Goal: Task Accomplishment & Management: Manage account settings

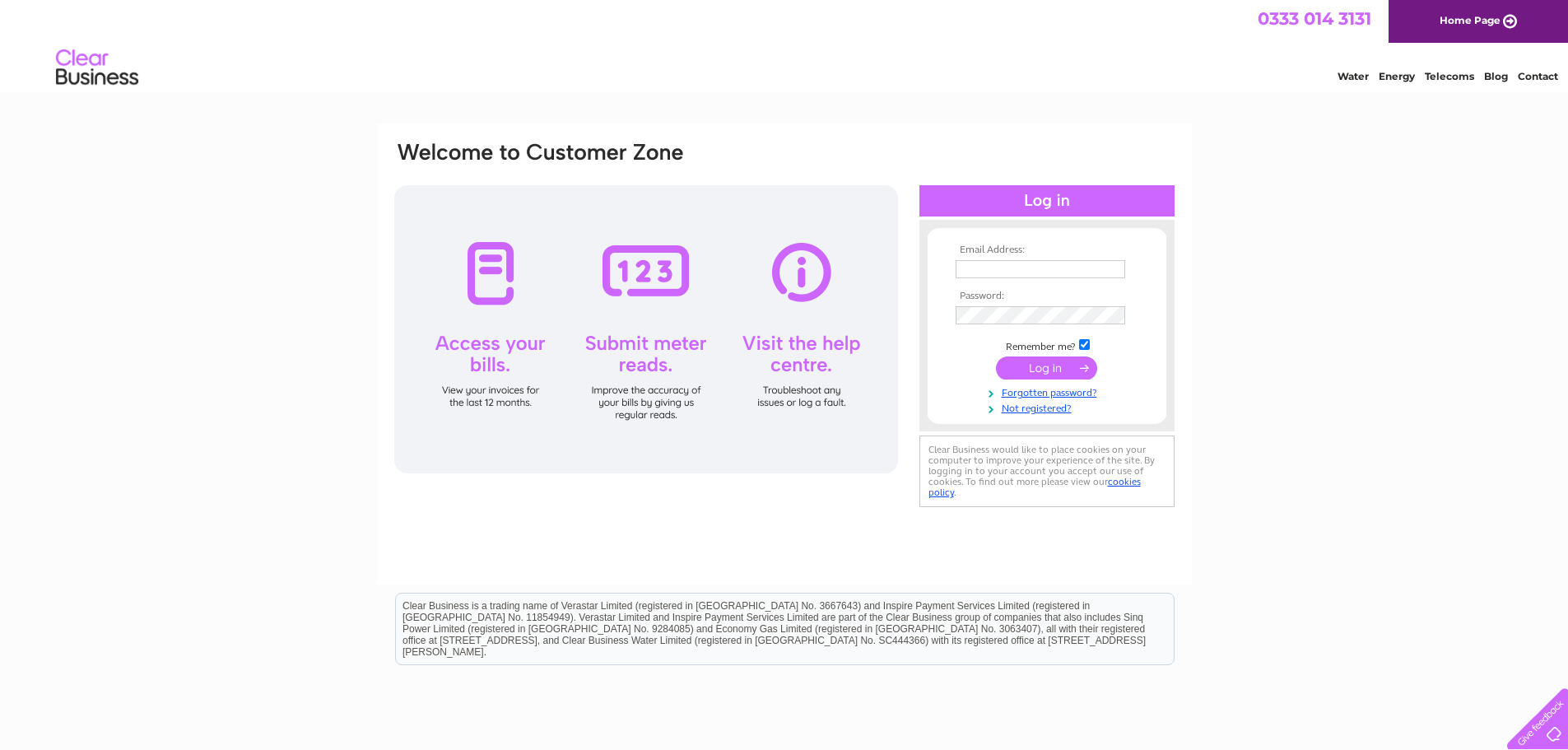
type input "office@harbourperth.org.uk"
click at [1035, 370] on input "submit" at bounding box center [1046, 368] width 101 height 23
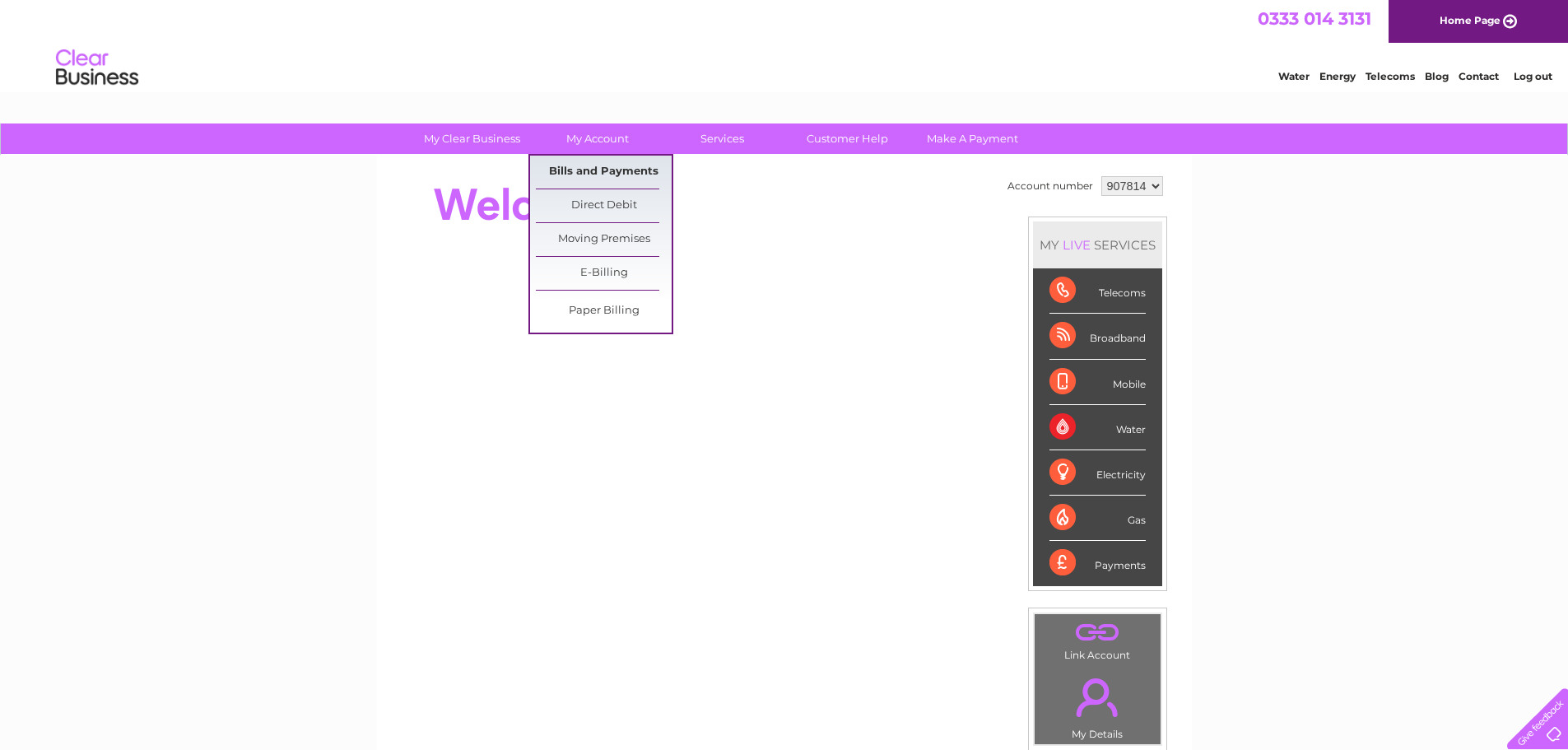
click at [607, 168] on link "Bills and Payments" at bounding box center [603, 172] width 136 height 33
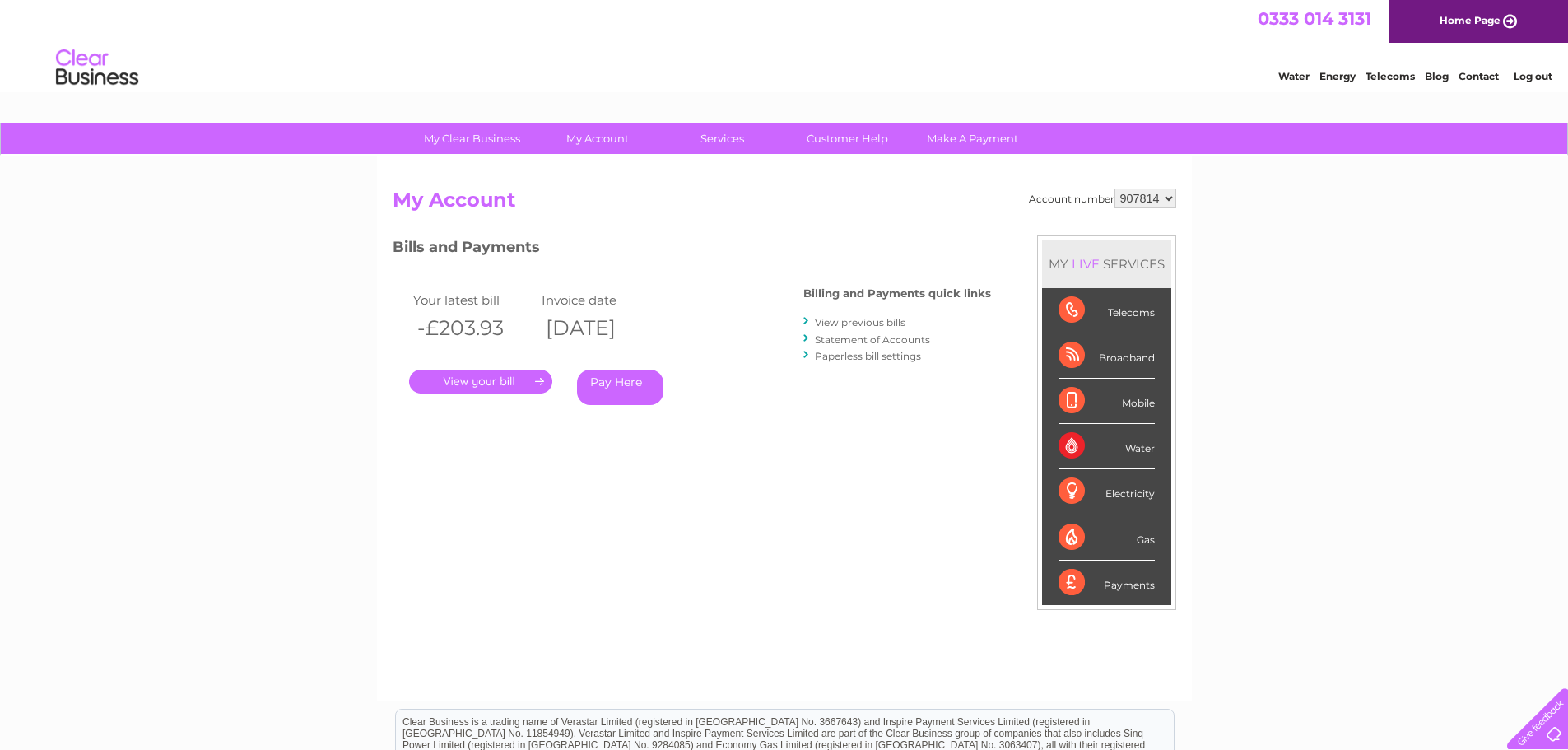
click at [882, 327] on link "View previous bills" at bounding box center [859, 322] width 90 height 12
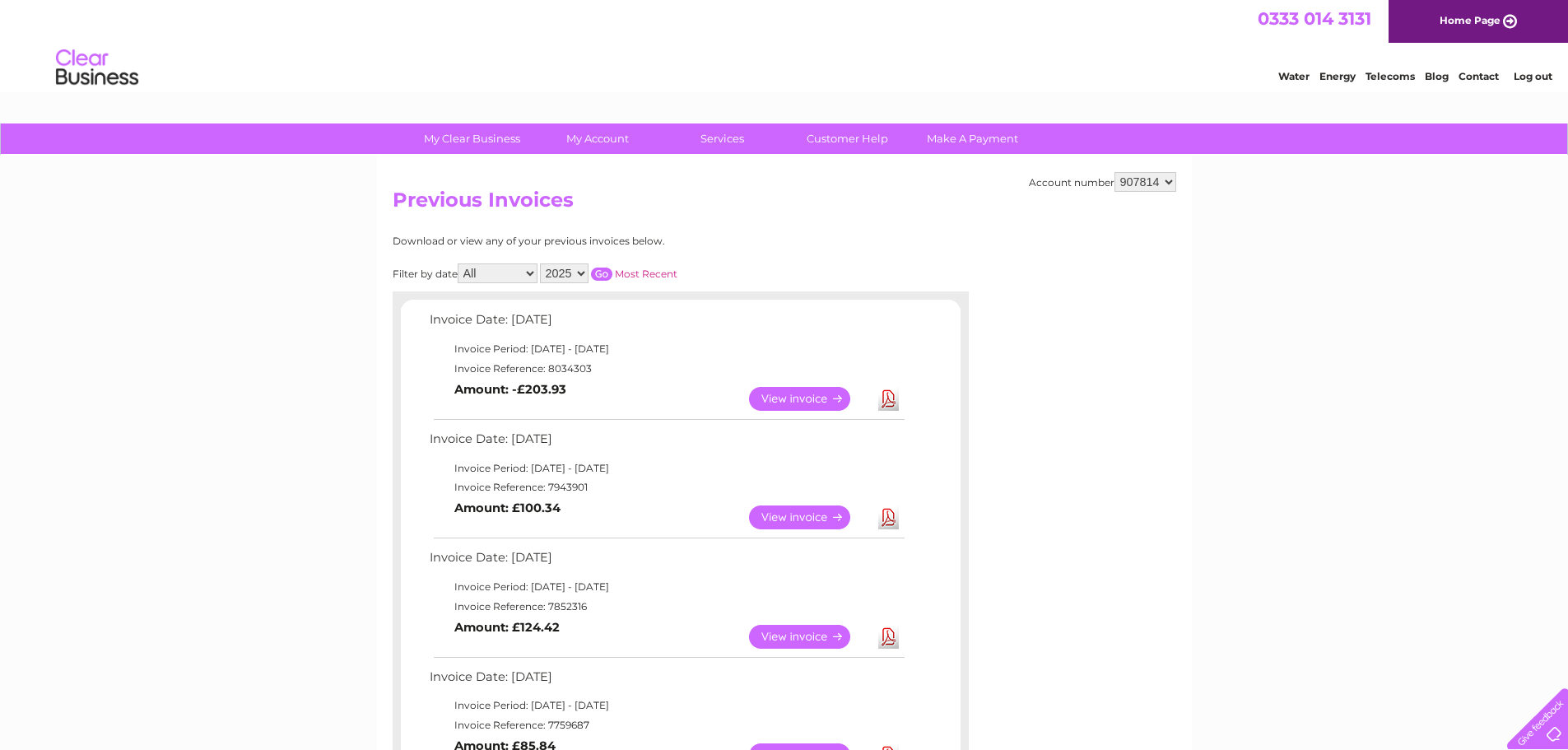
click at [816, 397] on link "View" at bounding box center [809, 398] width 121 height 24
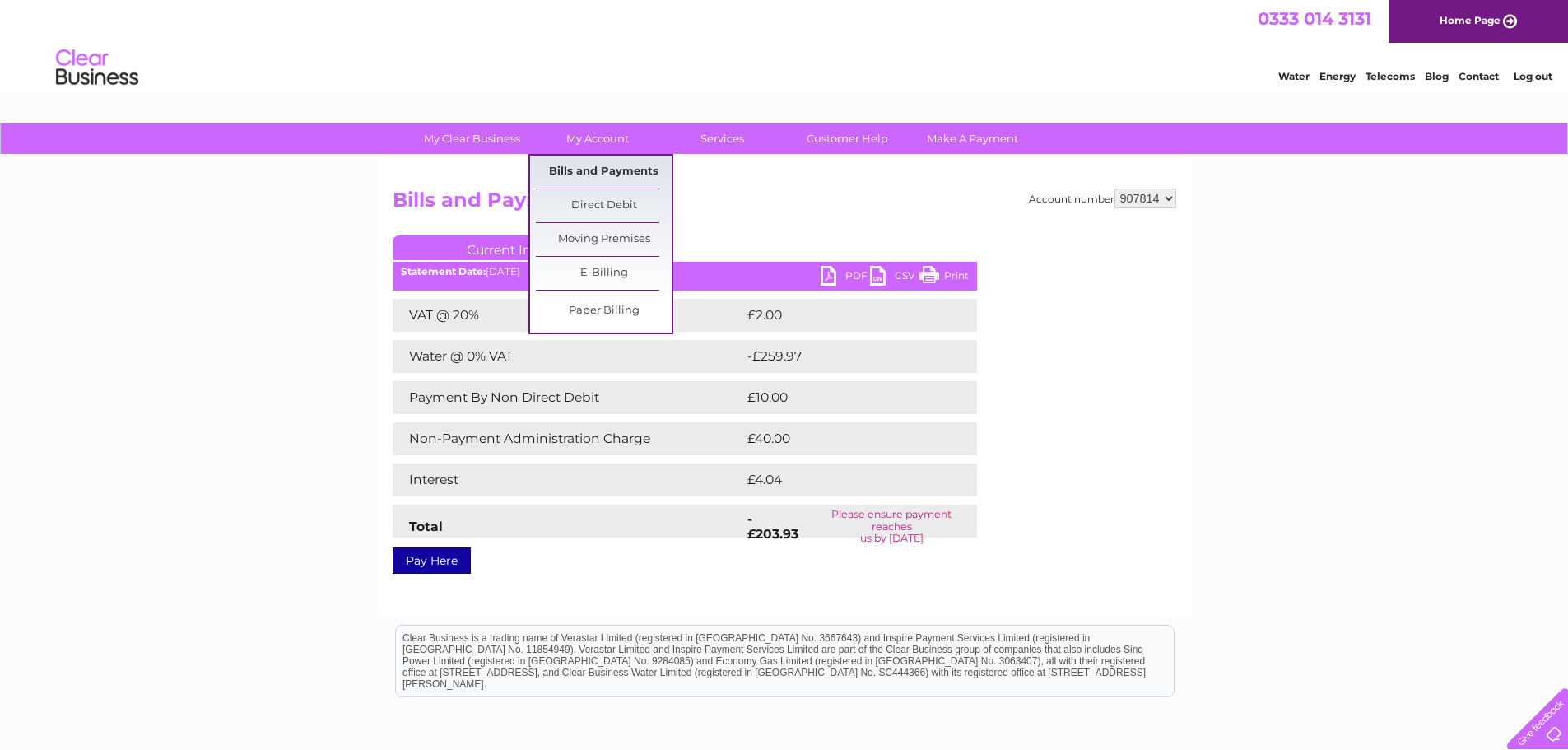
click at [595, 169] on link "Bills and Payments" at bounding box center [603, 172] width 136 height 33
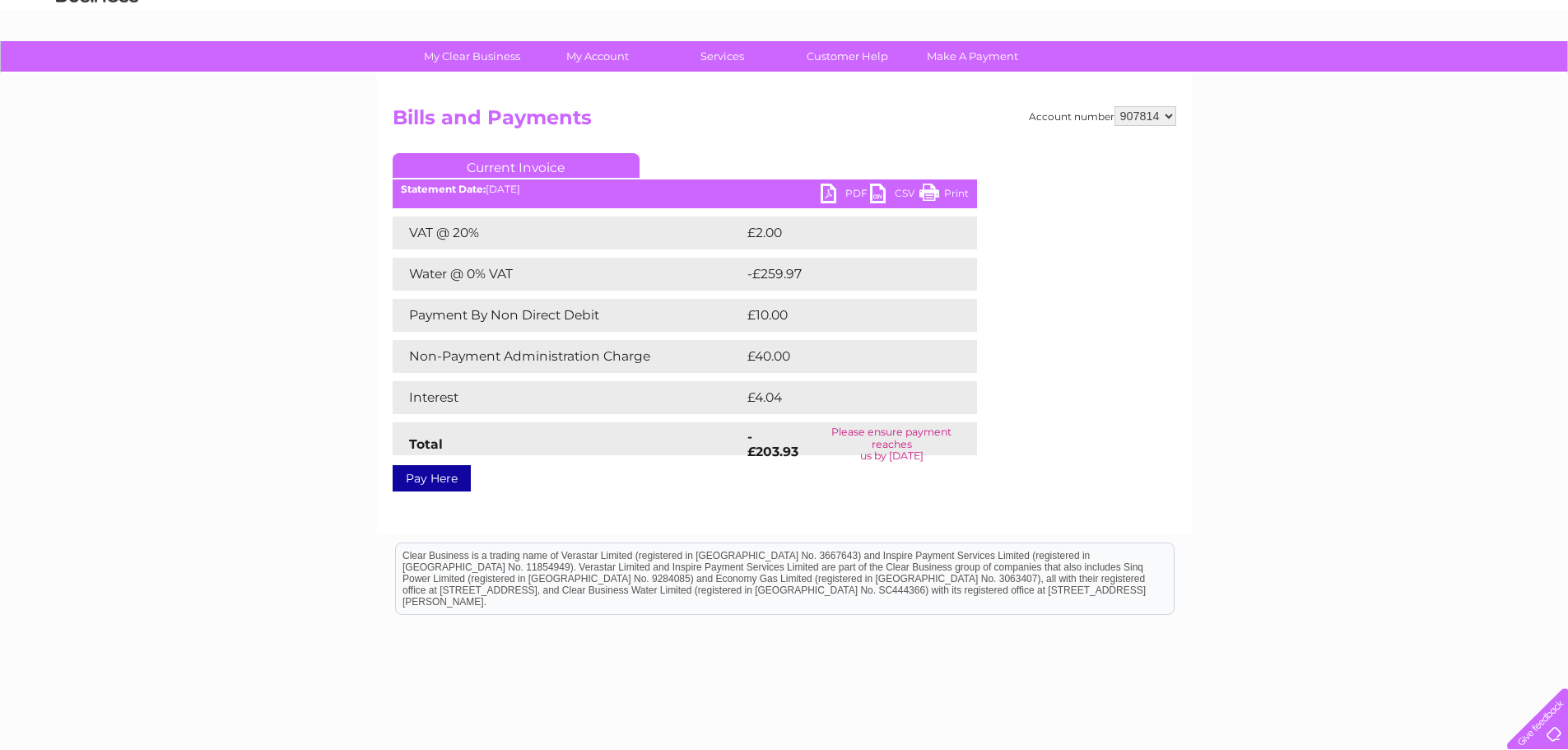
scroll to position [161, 0]
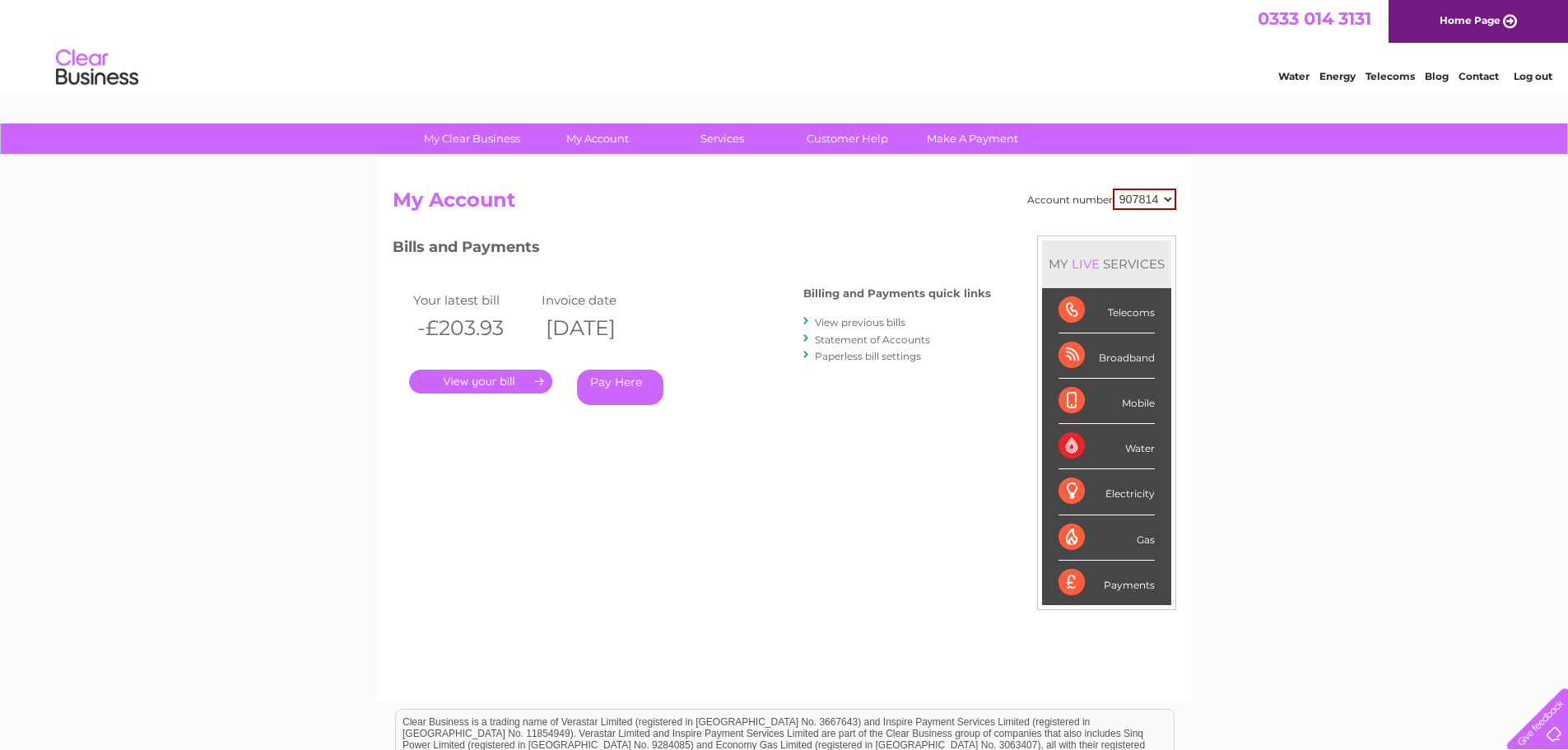
click at [730, 527] on div "Account number 907814 My Account MY LIVE SERVICES Telecoms Broadband Mobile Wat…" at bounding box center [784, 436] width 783 height 496
click at [1474, 75] on link "Contact" at bounding box center [1479, 76] width 40 height 12
